Goal: Task Accomplishment & Management: Manage account settings

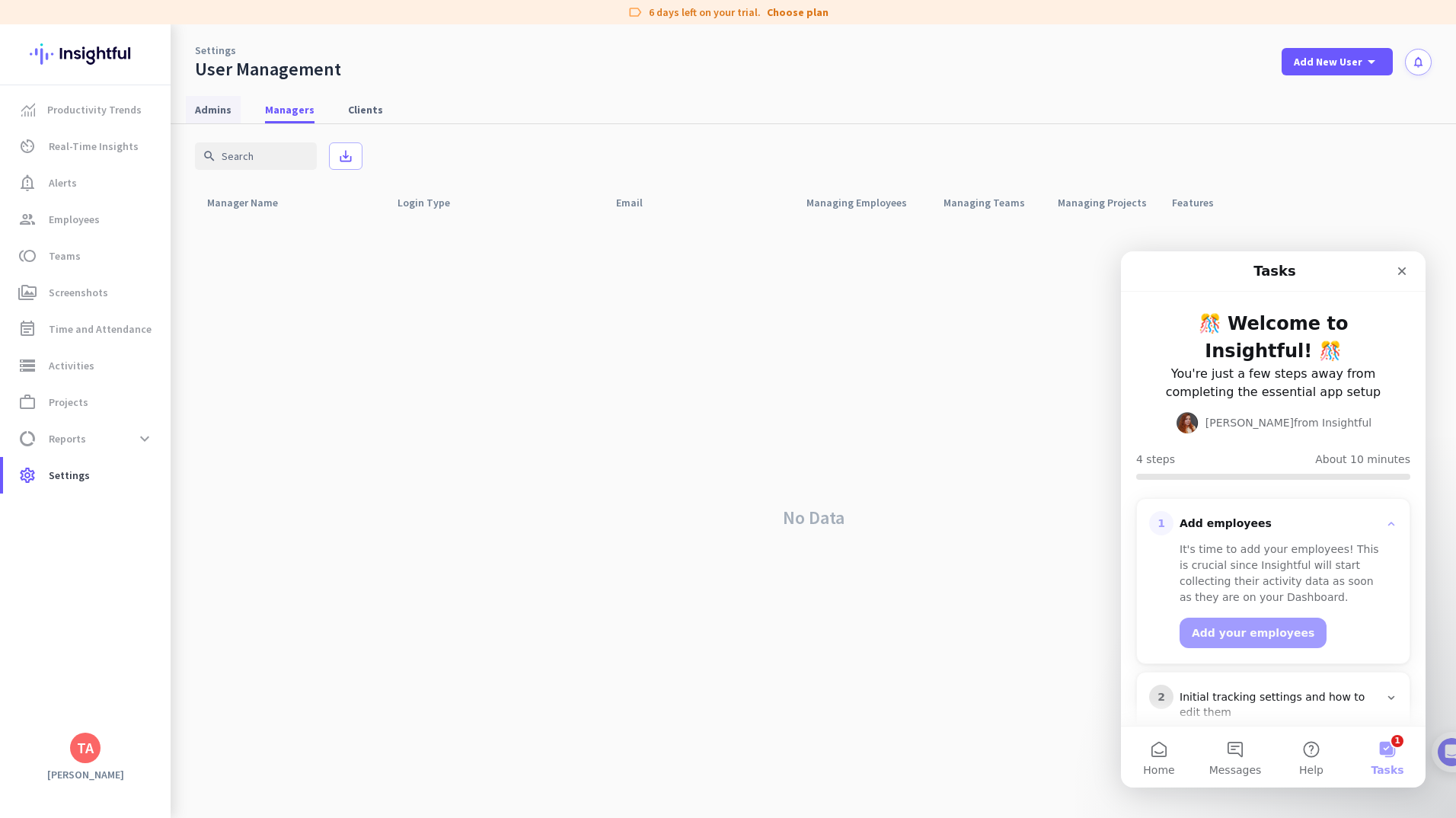
click at [223, 110] on span "Admins" at bounding box center [213, 109] width 36 height 15
click at [1401, 272] on icon "Close" at bounding box center [1403, 271] width 8 height 8
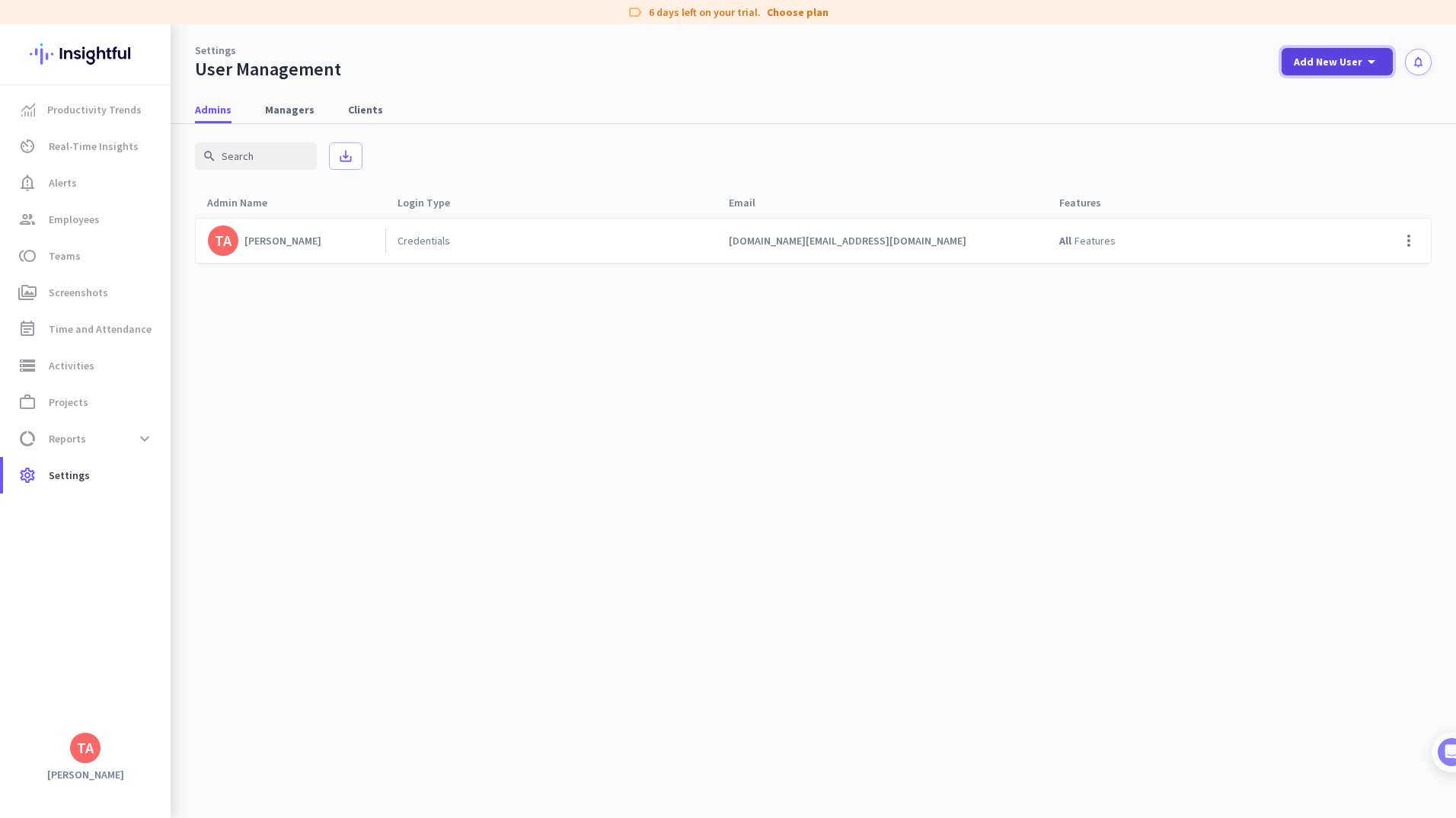
click at [1338, 63] on span "Add New User" at bounding box center [1328, 61] width 69 height 15
click at [1324, 97] on div "Admin" at bounding box center [1336, 95] width 34 height 15
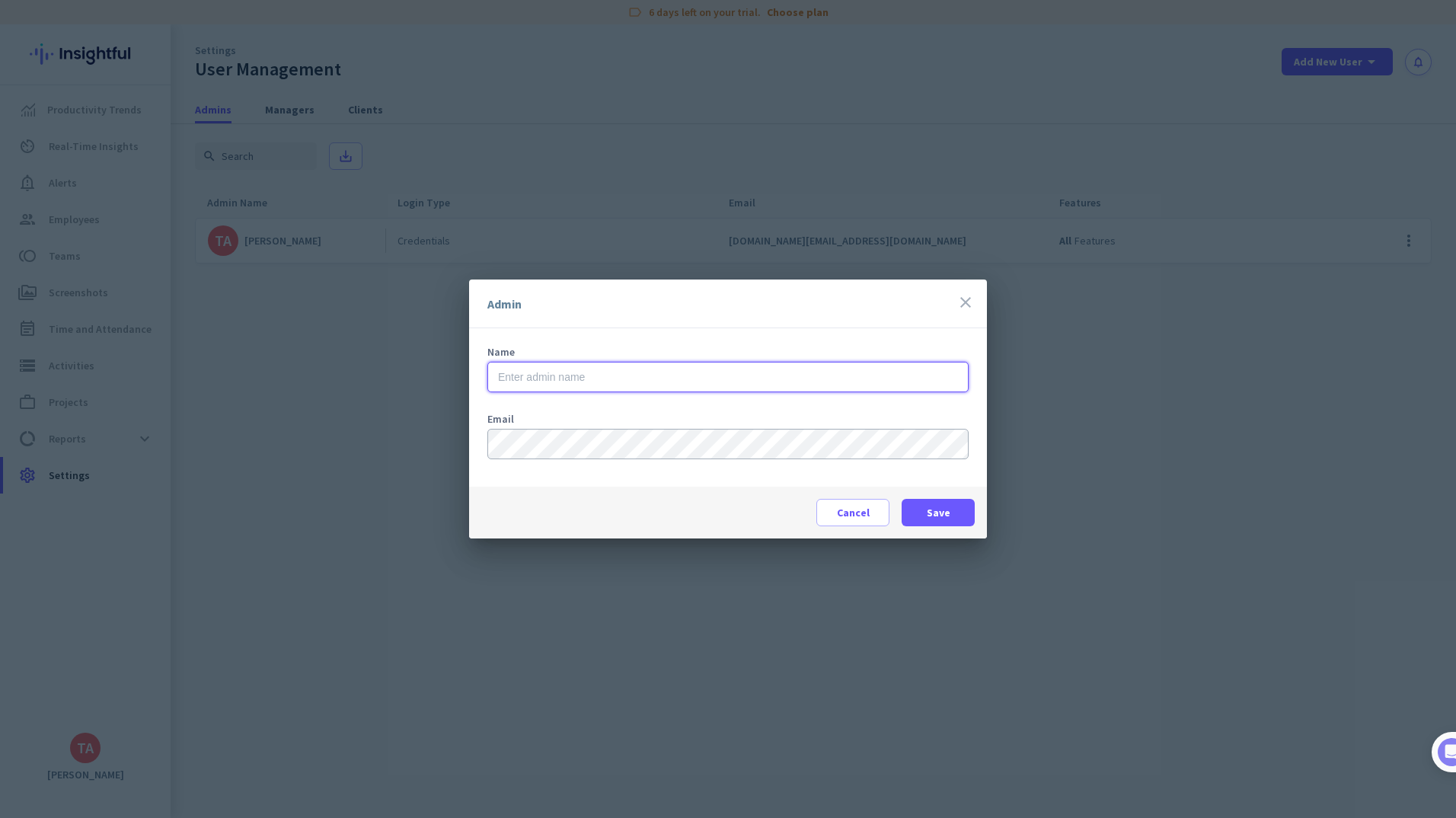
click at [574, 379] on input "text" at bounding box center [728, 377] width 482 height 31
type input "[PERSON_NAME] [PERSON_NAME]"
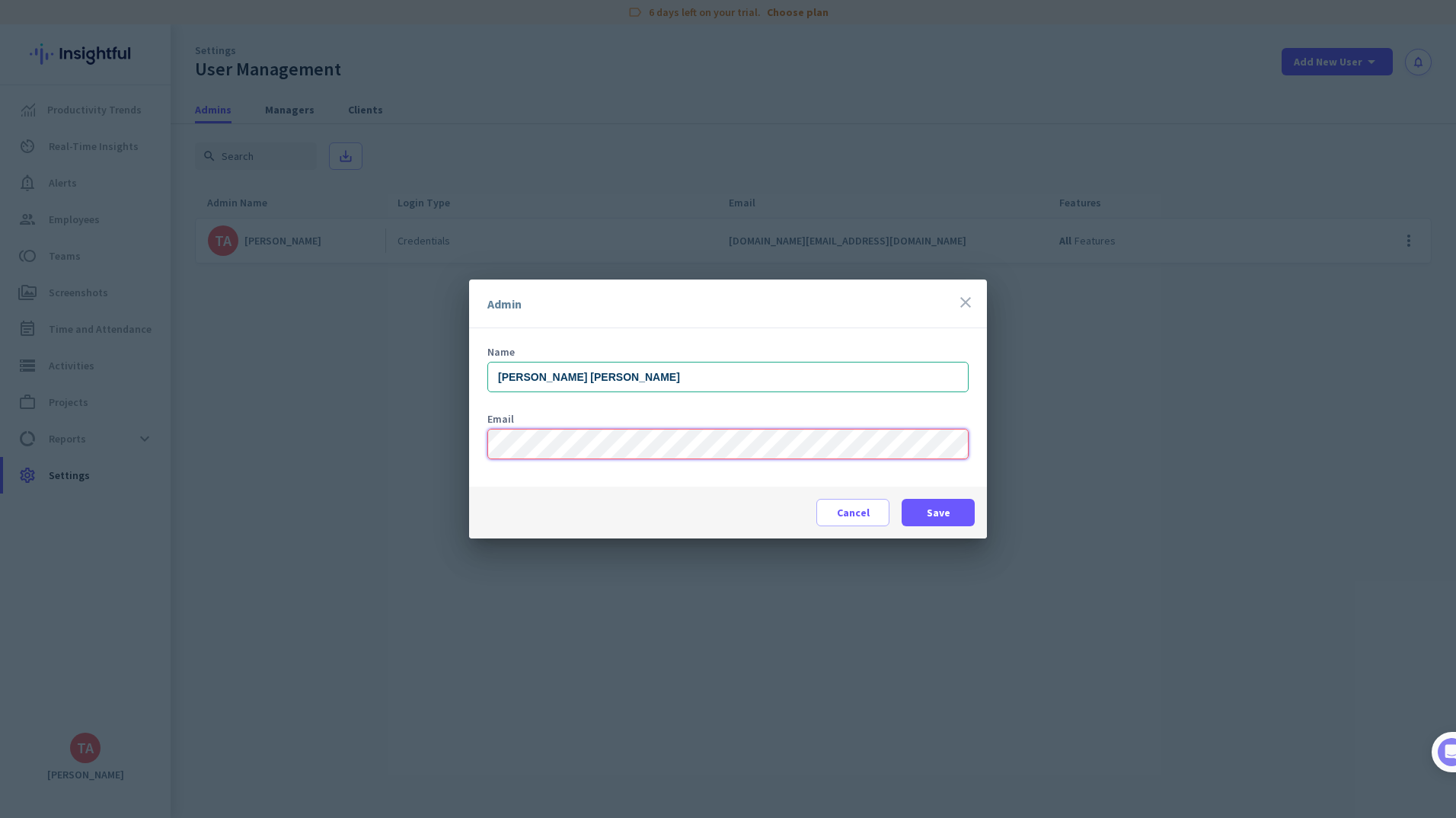
click at [486, 438] on div "Name [PERSON_NAME] [PERSON_NAME] Email" at bounding box center [728, 408] width 518 height 159
click at [932, 511] on span "Save" at bounding box center [938, 512] width 23 height 15
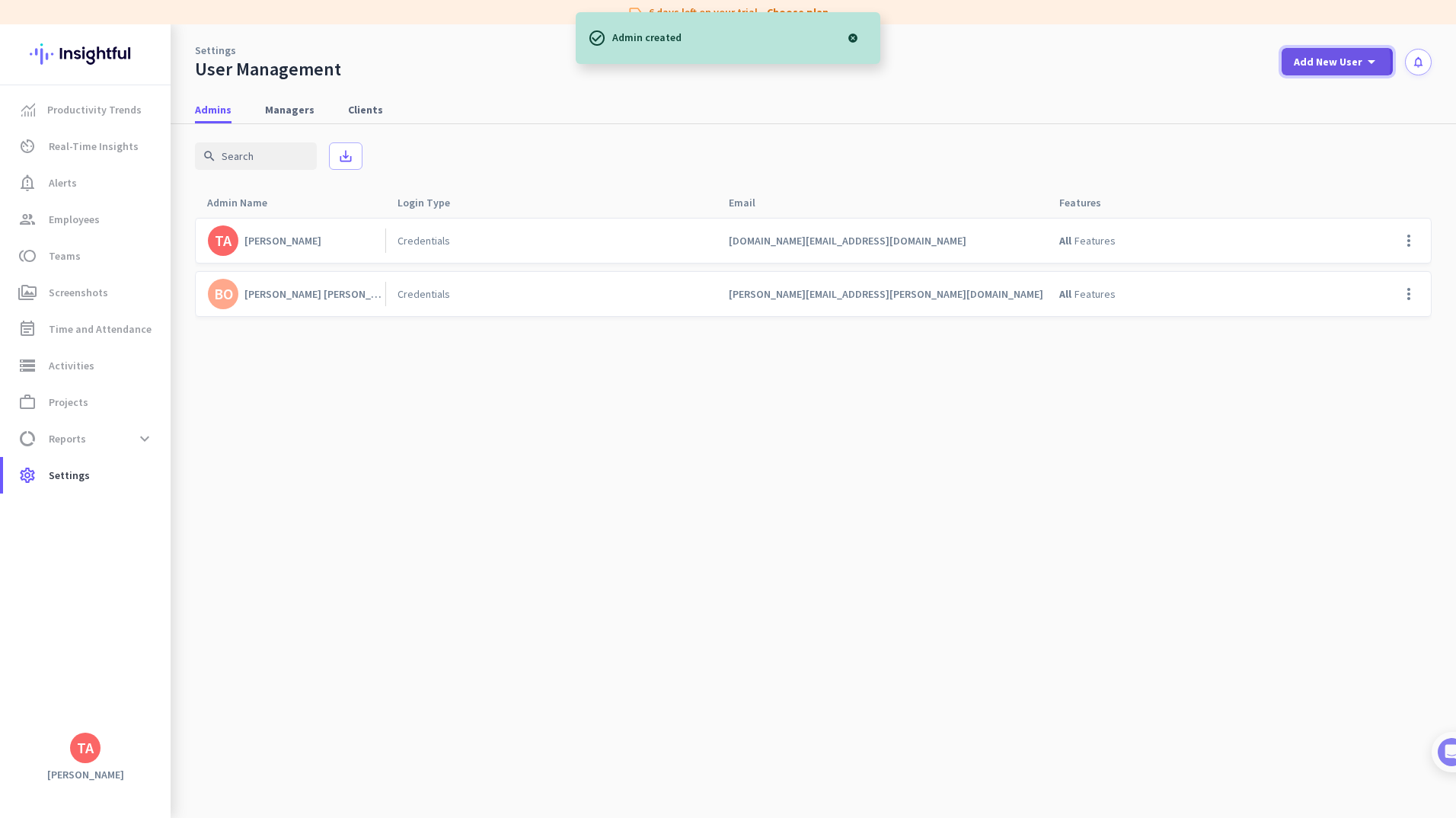
click at [1321, 62] on span "Add New User" at bounding box center [1328, 61] width 69 height 15
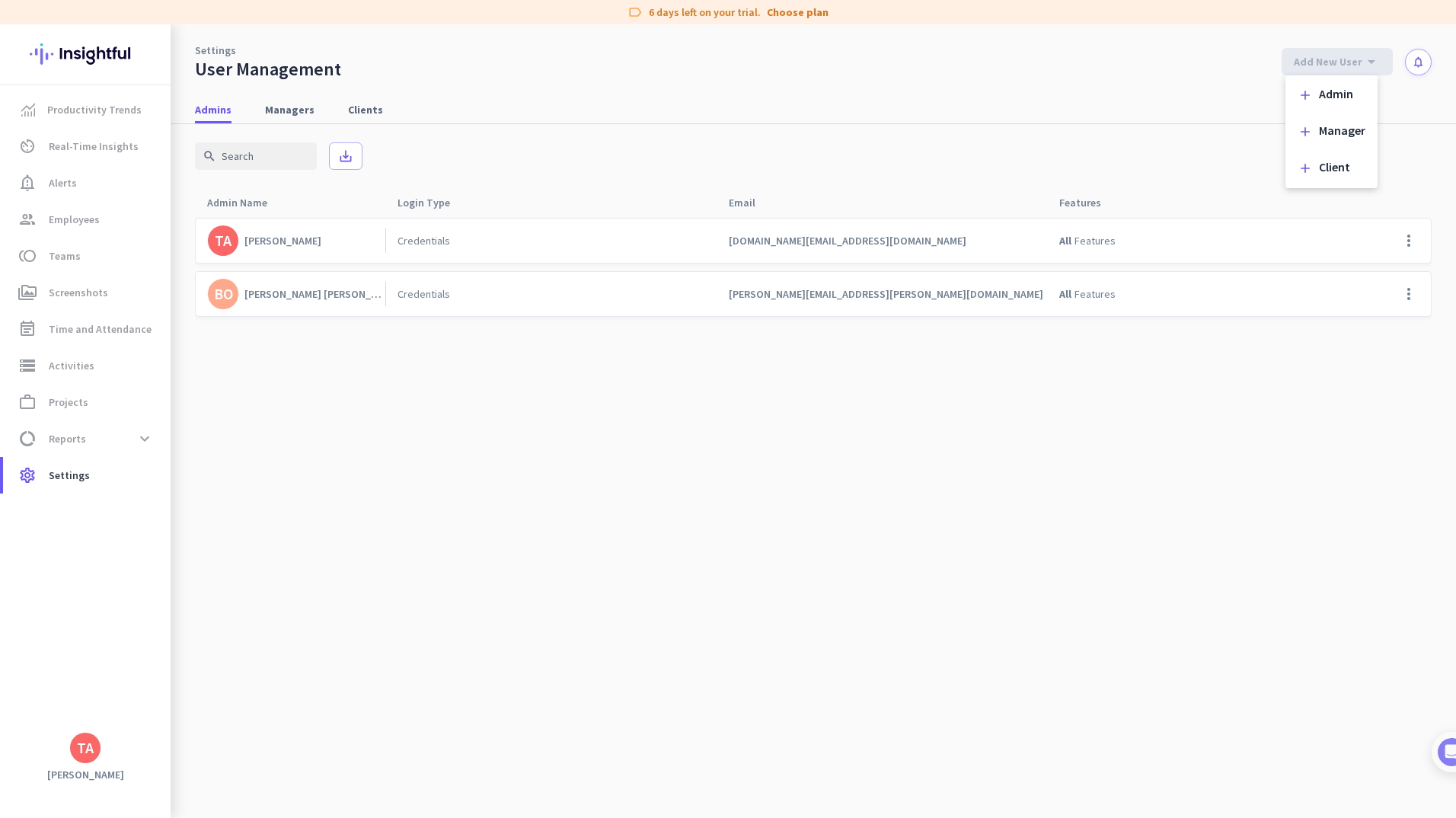
click at [1410, 239] on div at bounding box center [728, 409] width 1456 height 818
click at [1409, 239] on span at bounding box center [1409, 240] width 36 height 36
click at [1348, 272] on span "Edit" at bounding box center [1352, 272] width 19 height 14
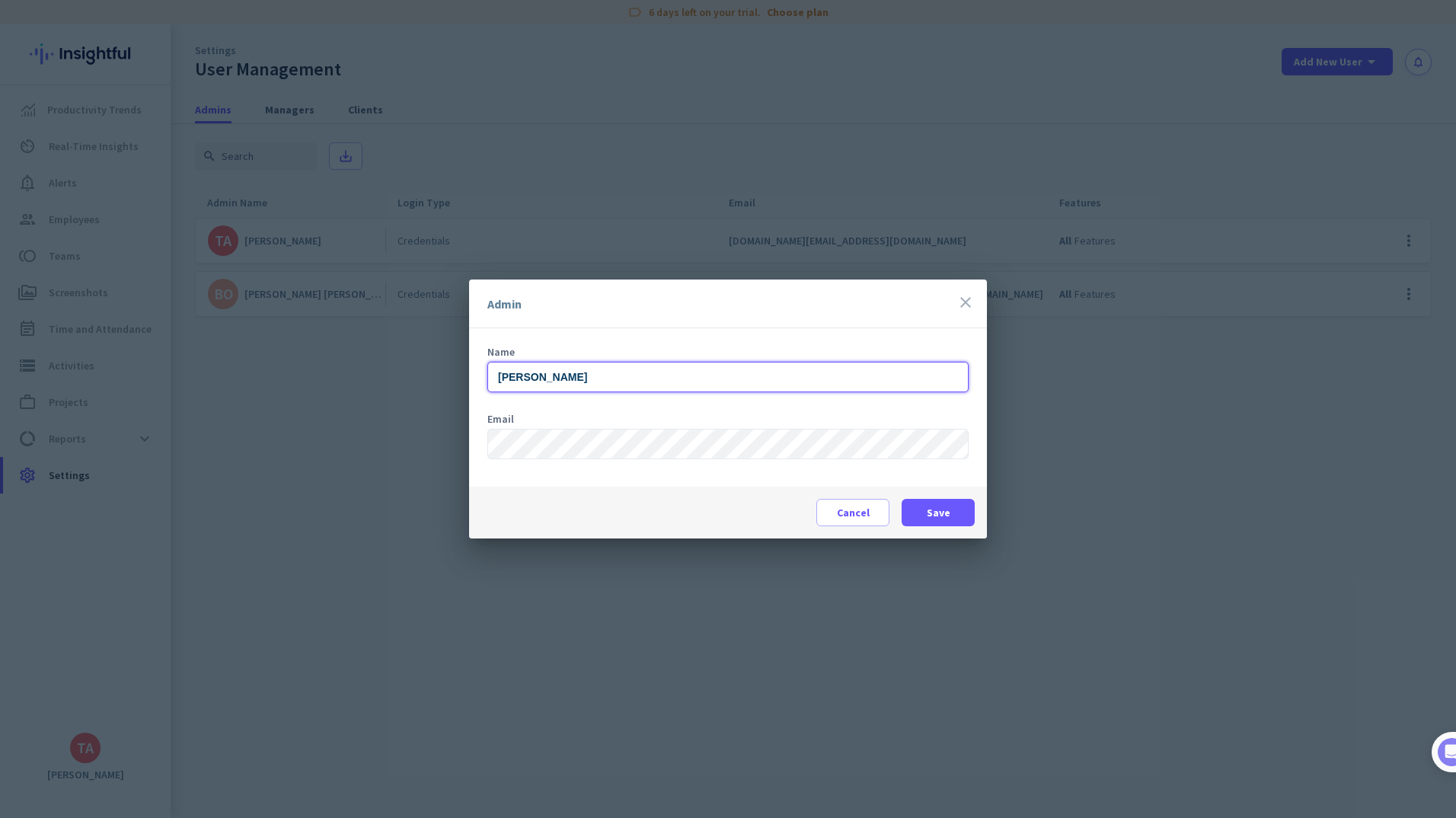
drag, startPoint x: 536, startPoint y: 379, endPoint x: 447, endPoint y: 379, distance: 89.0
click at [447, 379] on div "Admin close Name [PERSON_NAME] Email Cancel Save" at bounding box center [728, 409] width 1456 height 818
type input "T"
type input "Insightful Support"
click at [931, 513] on span "Save" at bounding box center [938, 512] width 23 height 15
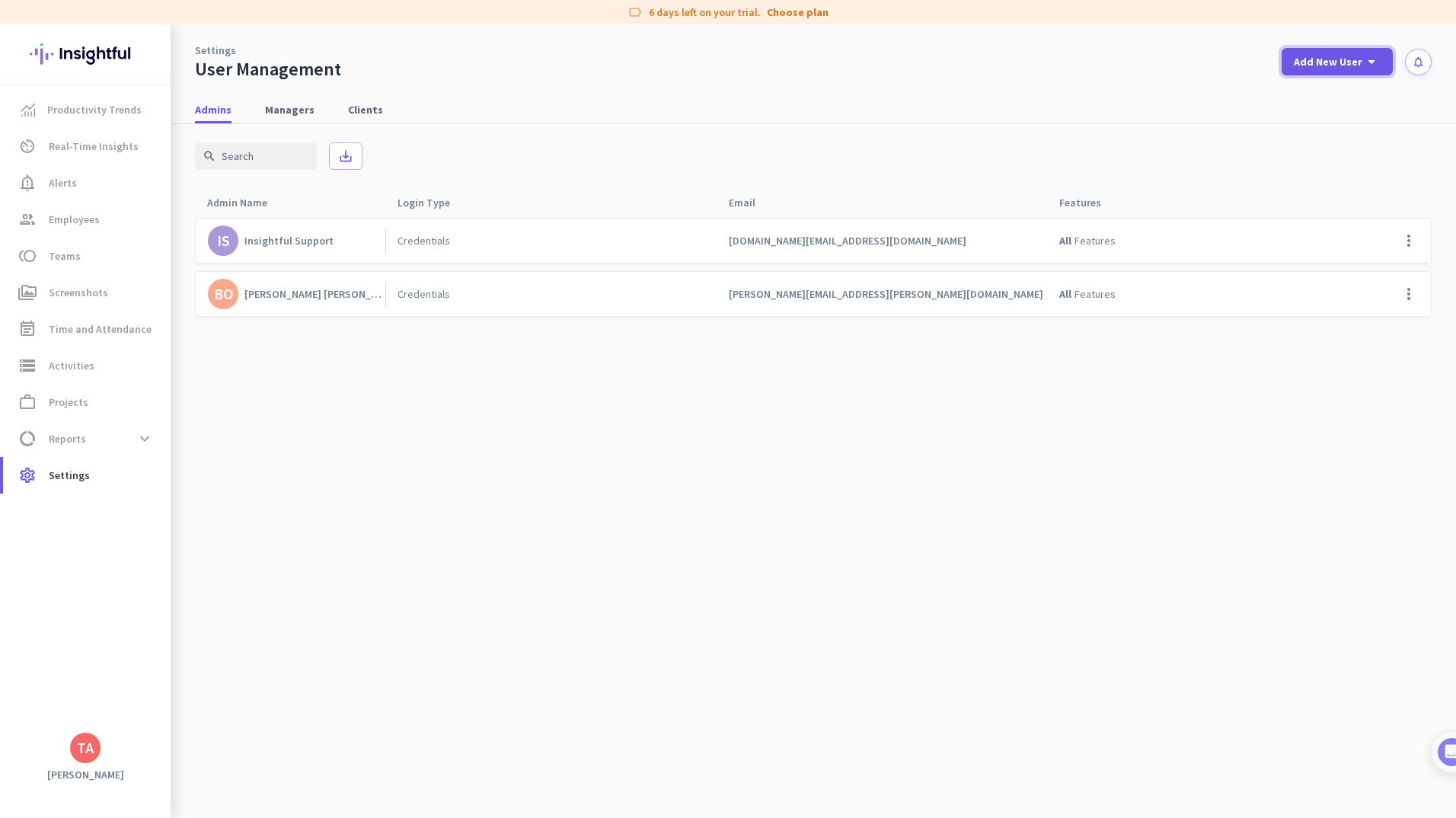
click at [1364, 62] on icon "arrow_drop_down" at bounding box center [1372, 61] width 19 height 19
click at [1335, 90] on div "Admin" at bounding box center [1336, 95] width 34 height 15
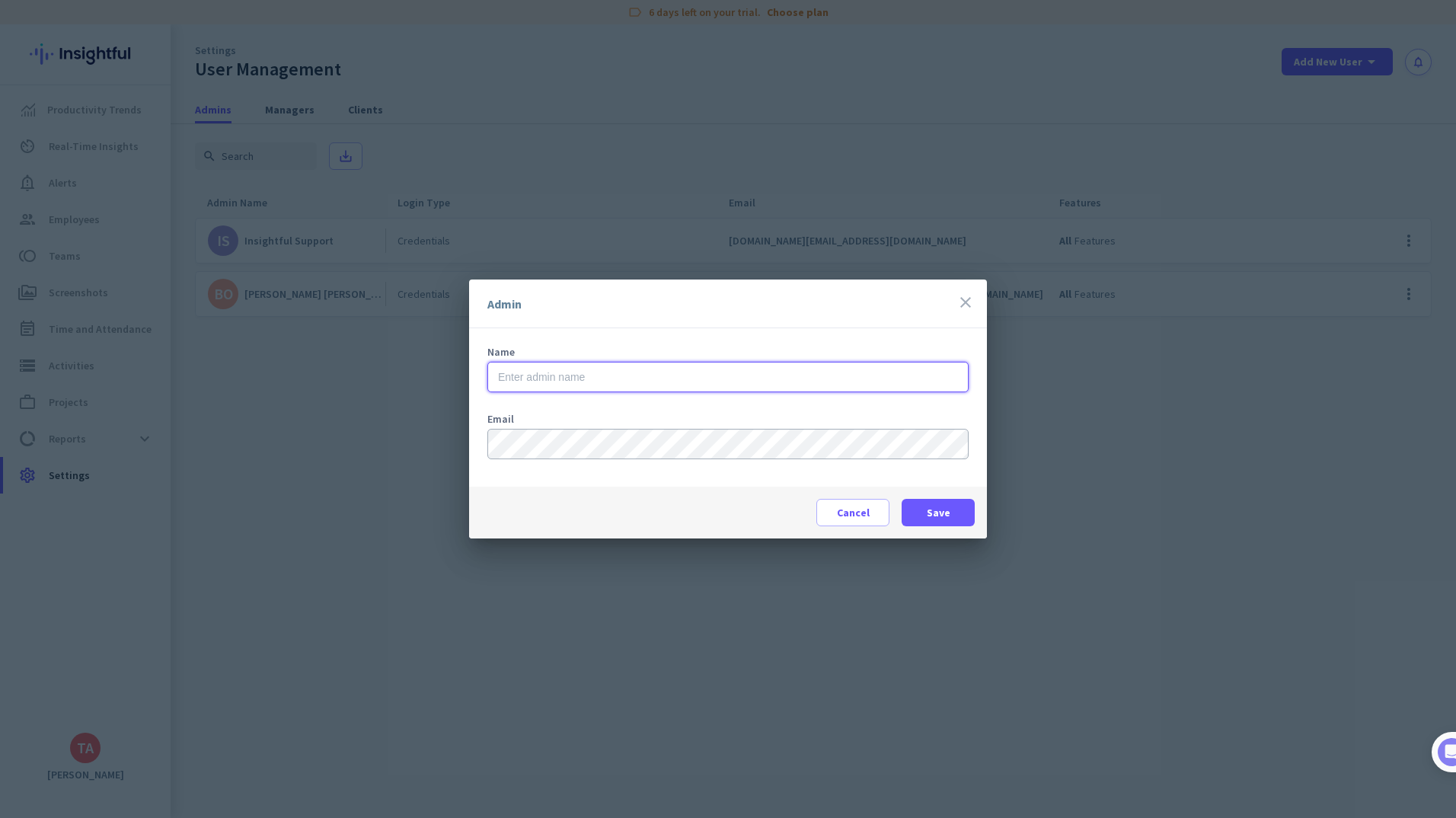
click at [603, 376] on input "text" at bounding box center [728, 377] width 482 height 31
click at [937, 515] on span "Save" at bounding box center [938, 512] width 23 height 15
drag, startPoint x: 936, startPoint y: 519, endPoint x: 567, endPoint y: 410, distance: 384.8
click at [559, 409] on app-admin-management-dialog "Admin close Name [PERSON_NAME] Email Cancel Save" at bounding box center [728, 409] width 518 height 259
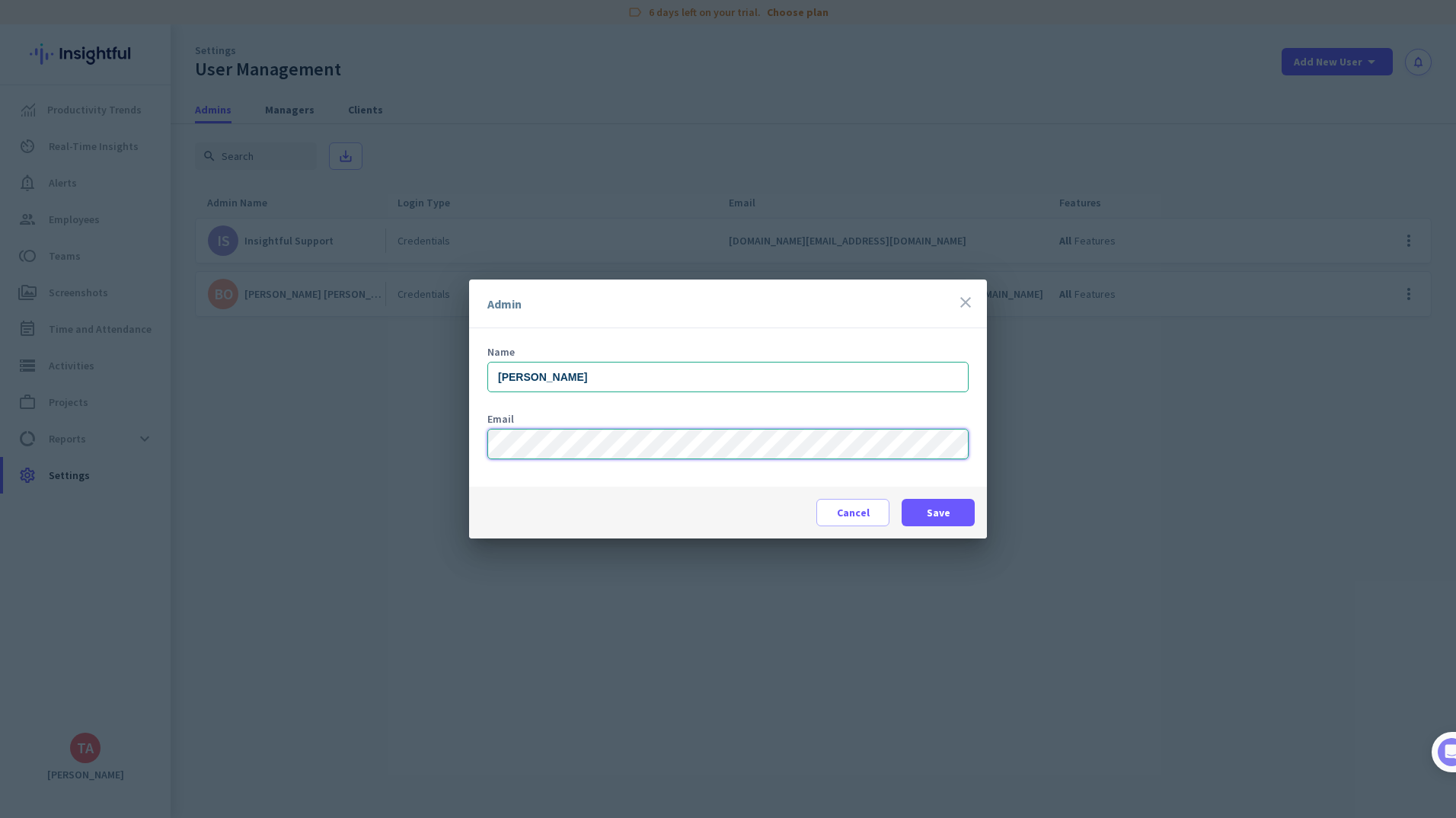
click at [369, 426] on div "Admin close Name [PERSON_NAME] Email Cancel Save" at bounding box center [728, 409] width 1456 height 818
click at [328, 440] on div "Admin close Name [PERSON_NAME] Email Cancel Save" at bounding box center [728, 409] width 1456 height 818
click at [454, 445] on div "Admin close Name [PERSON_NAME] Email Cancel Save" at bounding box center [728, 409] width 1456 height 818
click at [171, 427] on div "Admin close Name [PERSON_NAME] Email Cancel Save" at bounding box center [728, 409] width 1456 height 818
click at [387, 448] on div "Admin close Name [PERSON_NAME] Email Cancel Save" at bounding box center [728, 409] width 1456 height 818
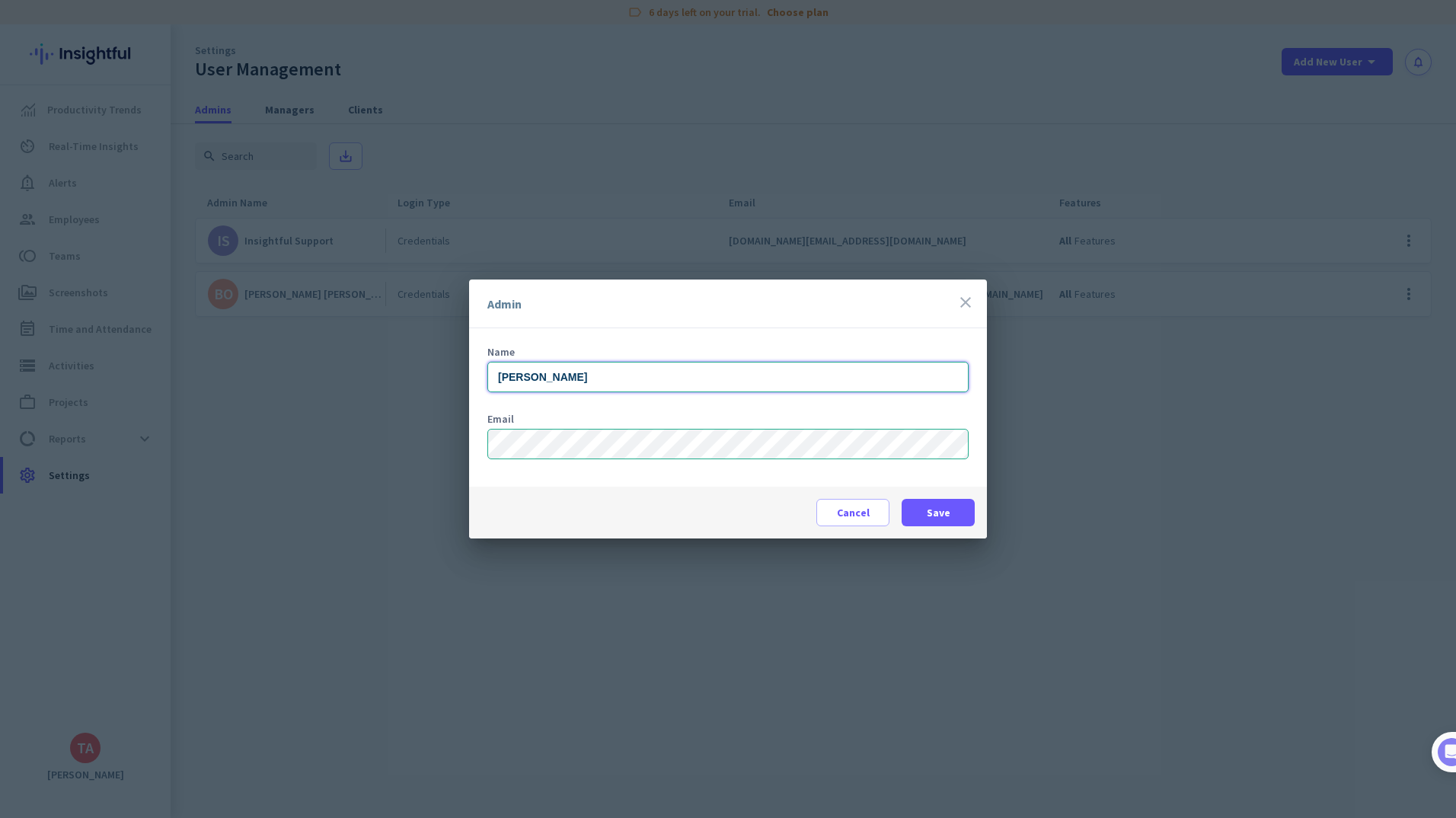
click at [605, 379] on input "[PERSON_NAME]" at bounding box center [728, 377] width 482 height 31
drag, startPoint x: 418, startPoint y: 377, endPoint x: 342, endPoint y: 360, distance: 77.9
click at [342, 360] on div "Admin close Name [PERSON_NAME] Email Cancel Save" at bounding box center [728, 409] width 1456 height 818
click at [293, 436] on div "Admin close Name tere Email Cancel Save" at bounding box center [728, 409] width 1456 height 818
click at [461, 438] on div "Admin close Name tere Email Cancel Save" at bounding box center [728, 409] width 1456 height 818
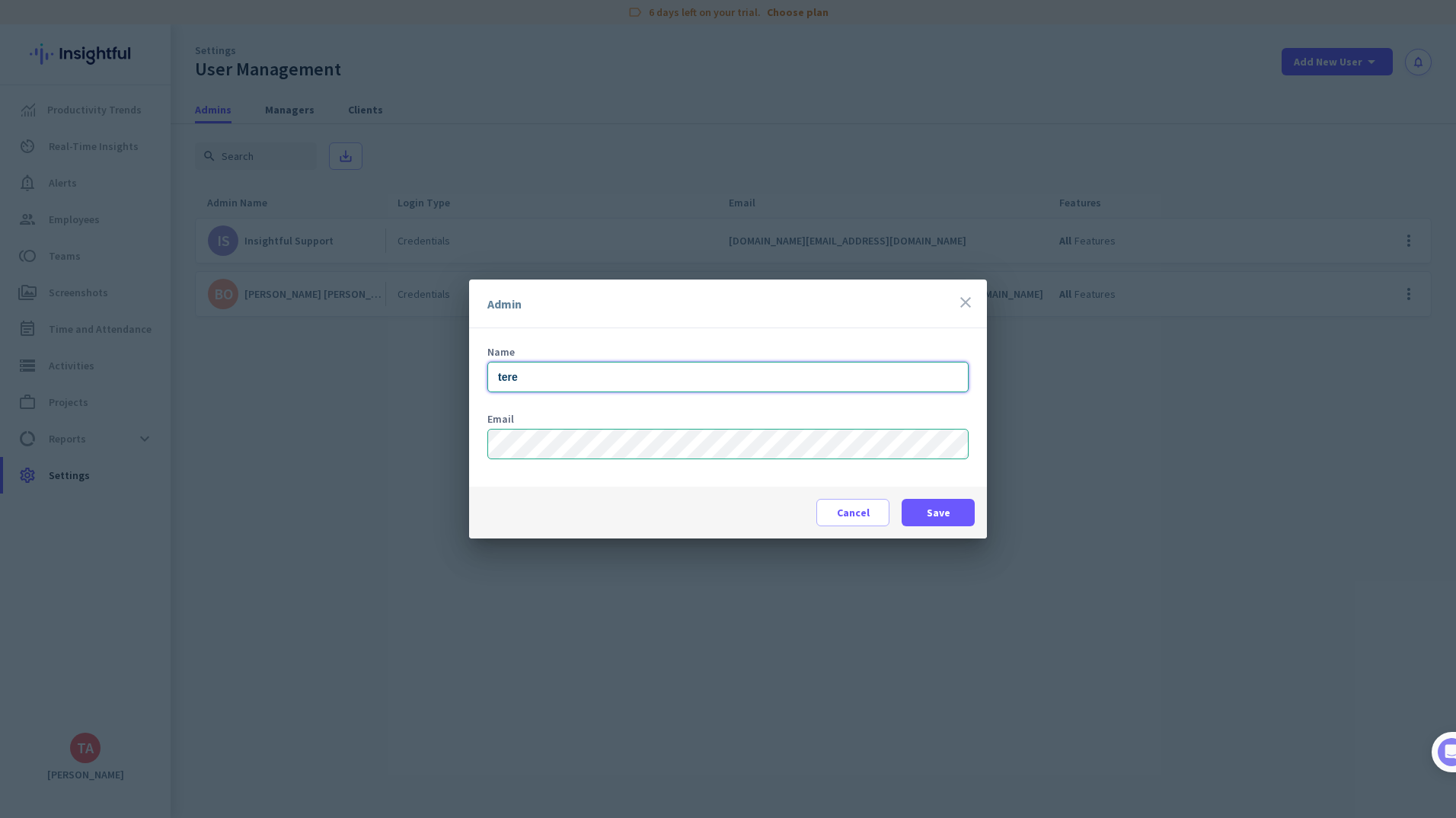
click at [602, 374] on input "tere" at bounding box center [728, 377] width 482 height 31
drag, startPoint x: 602, startPoint y: 374, endPoint x: 484, endPoint y: 382, distance: 118.3
click at [484, 382] on div "Name tere Email" at bounding box center [728, 408] width 518 height 159
type input "[PERSON_NAME]"
click at [958, 515] on span at bounding box center [938, 512] width 73 height 36
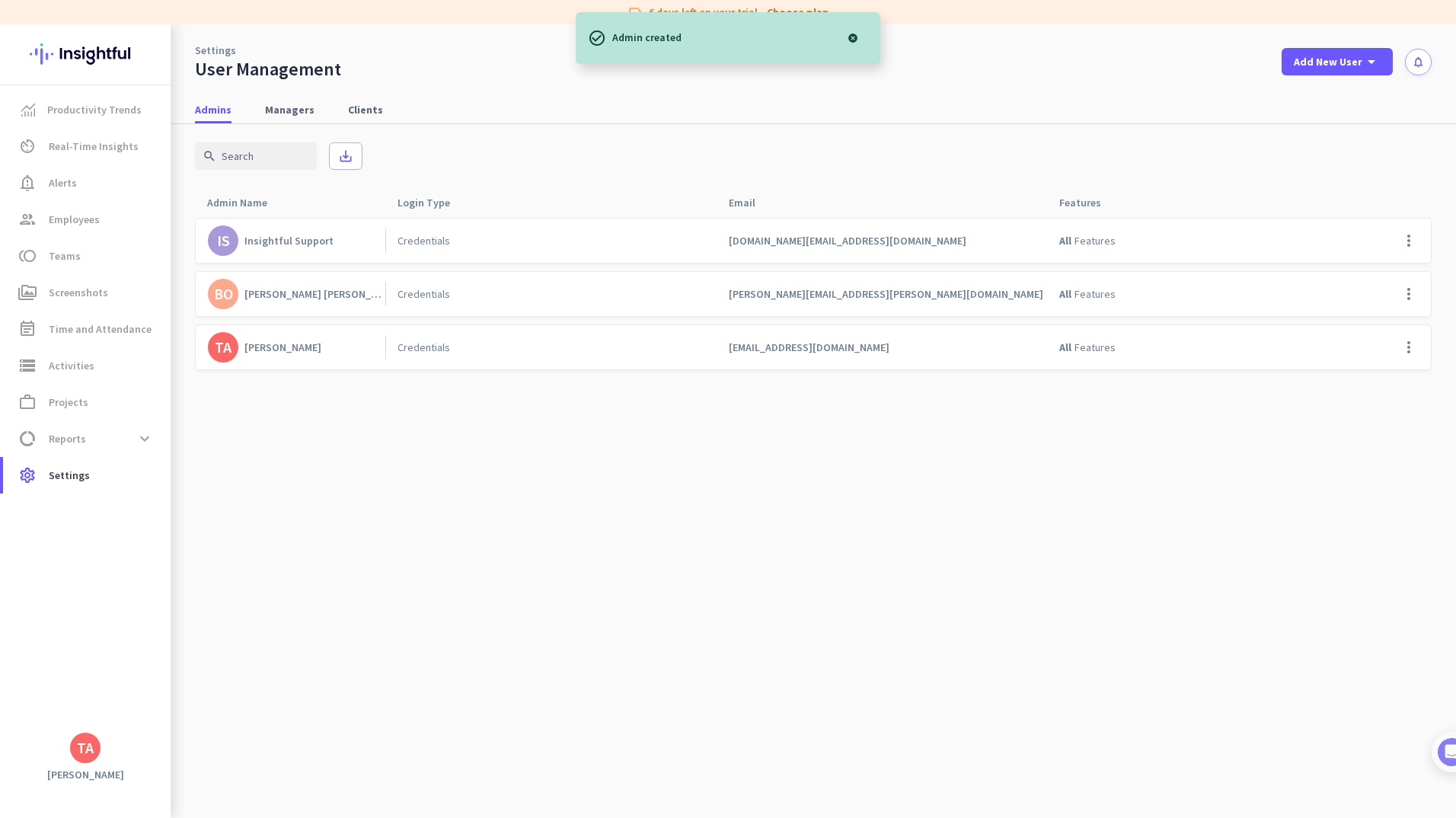
click at [954, 515] on cdk-virtual-scroll-viewport "IS Insightful Support Credentials [DOMAIN_NAME][EMAIL_ADDRESS][DOMAIN_NAME] All…" at bounding box center [813, 517] width 1237 height 601
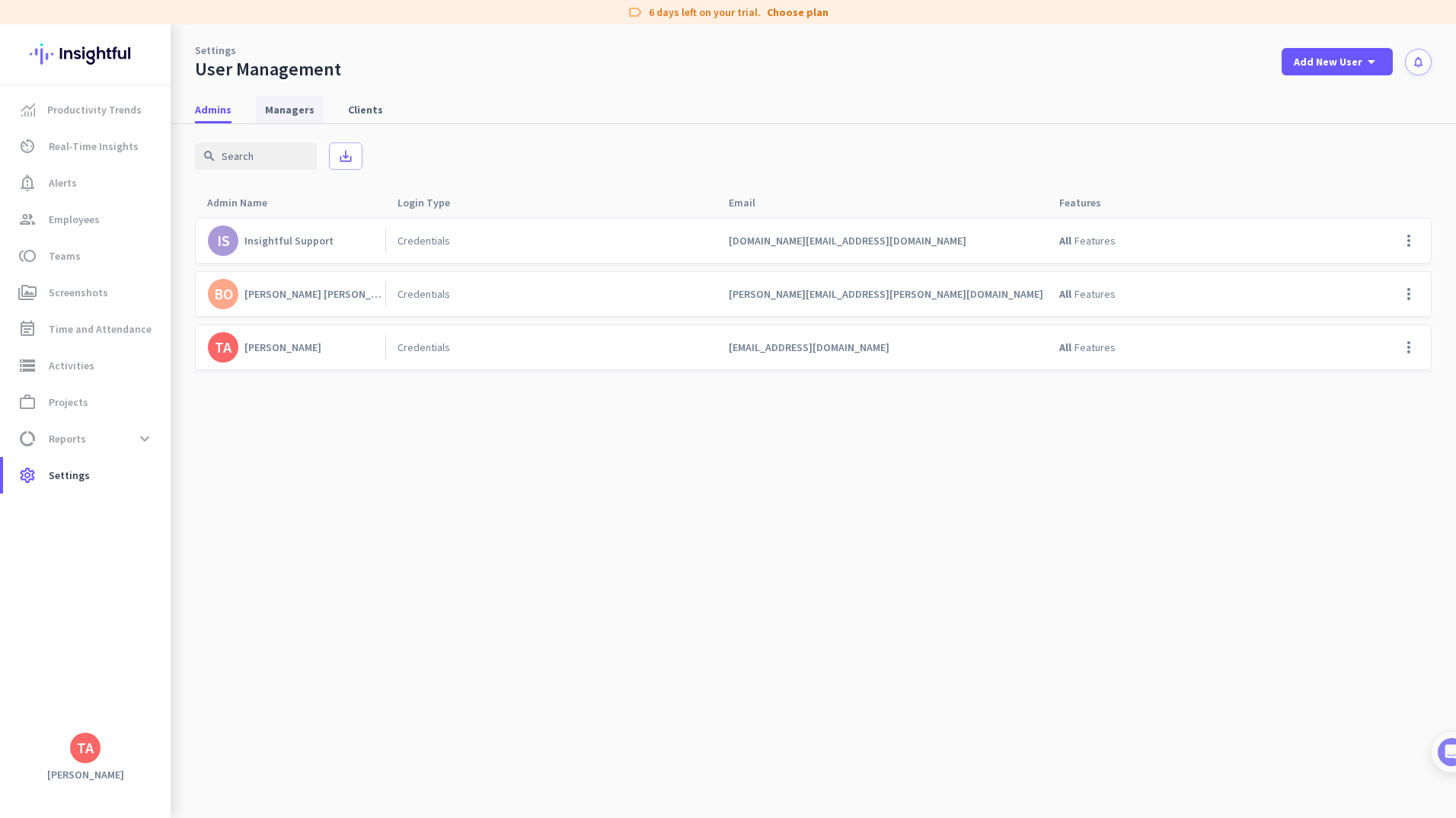
click at [281, 115] on span "Managers" at bounding box center [290, 109] width 49 height 15
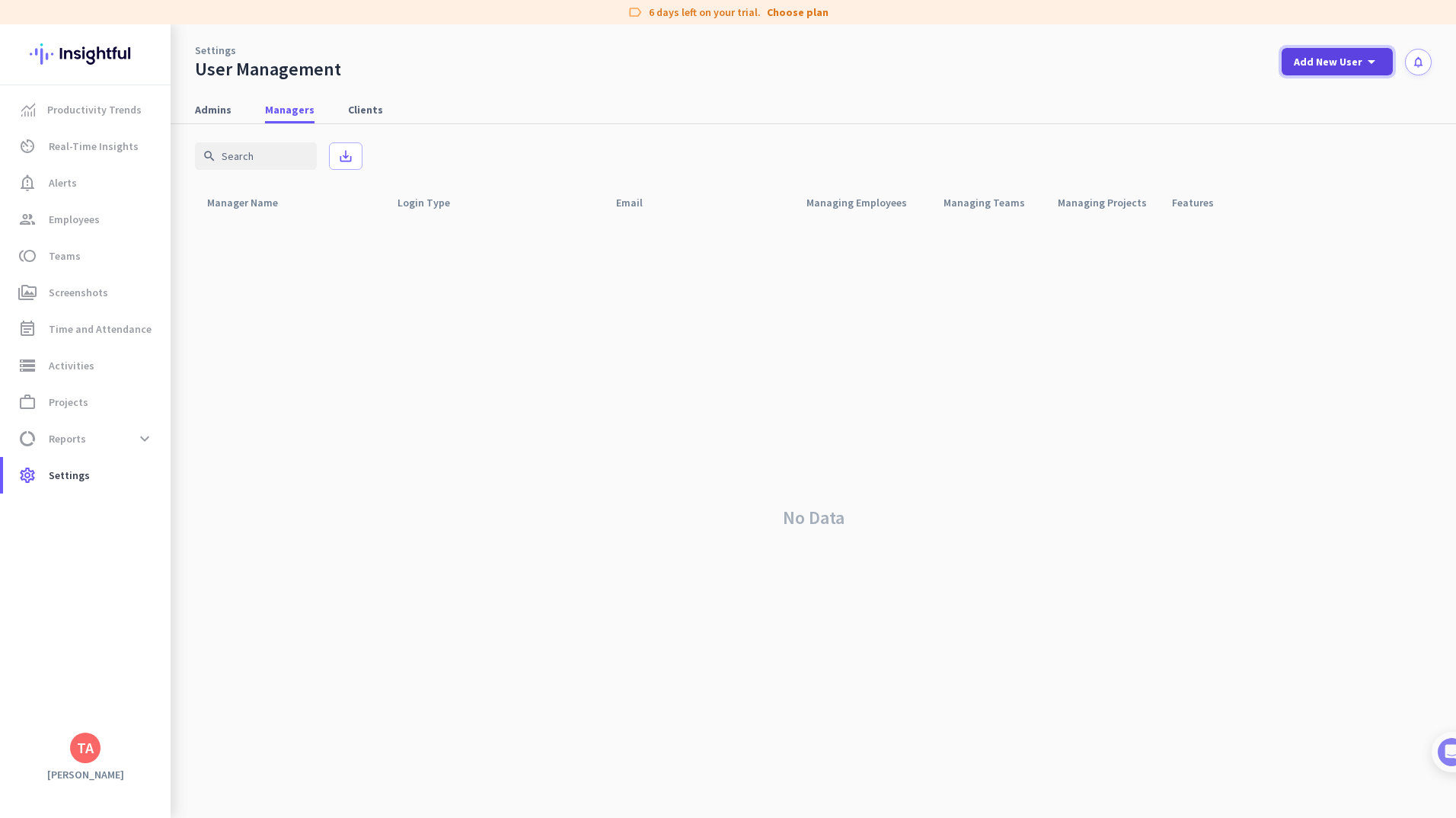
click at [1310, 69] on span "Add New User" at bounding box center [1328, 61] width 69 height 15
click at [1315, 128] on div "add Manager" at bounding box center [1331, 132] width 80 height 28
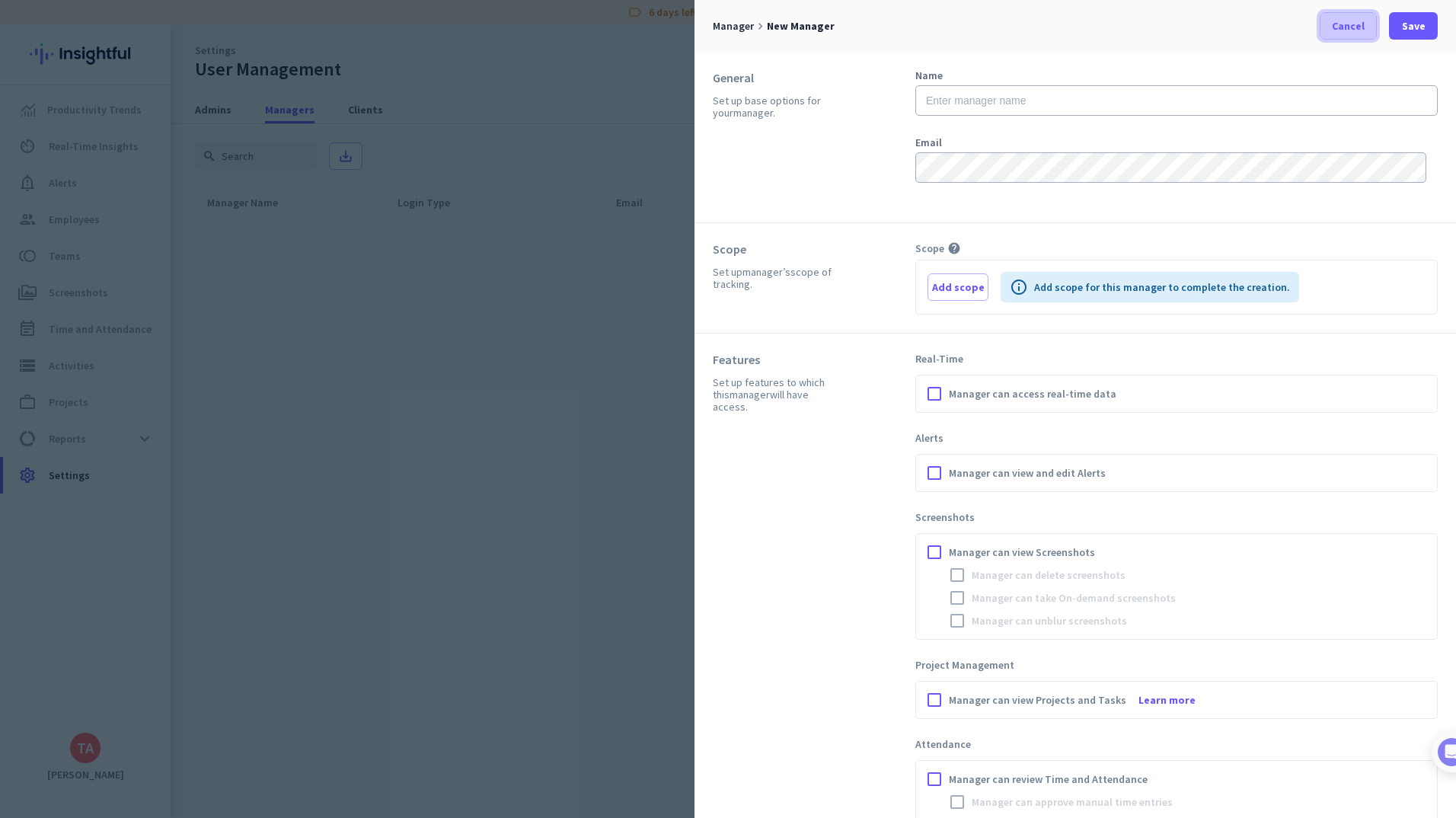
click at [1342, 27] on span "Cancel" at bounding box center [1348, 26] width 32 height 15
